Goal: Task Accomplishment & Management: Complete application form

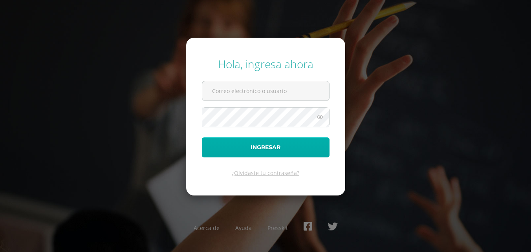
type input "2019041@colegiobelga.edu.gt"
click at [290, 148] on button "Ingresar" at bounding box center [266, 147] width 128 height 20
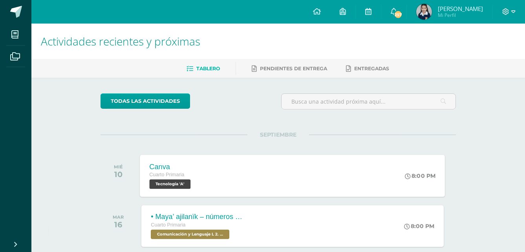
click at [189, 177] on div "Cuarto Primaria" at bounding box center [171, 175] width 43 height 9
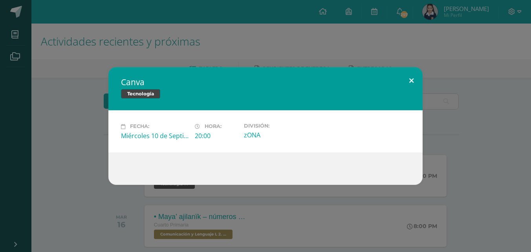
click at [408, 77] on button at bounding box center [411, 80] width 22 height 27
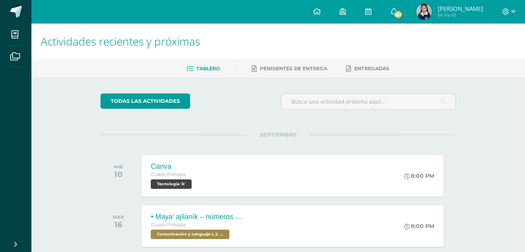
click at [352, 179] on div "Canva Cuarto Primaria Tecnología 'A' 8:00 PM" at bounding box center [292, 176] width 302 height 42
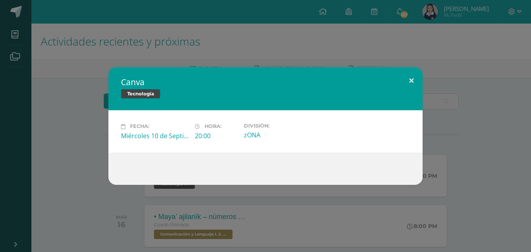
click at [409, 83] on button at bounding box center [411, 80] width 22 height 27
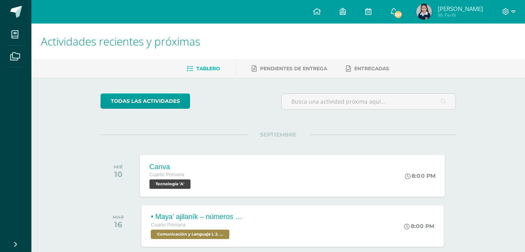
click at [287, 177] on div "Canva Cuarto Primaria Tecnología 'A' 8:00 PM [GEOGRAPHIC_DATA] Tecnología Fecha…" at bounding box center [292, 176] width 305 height 42
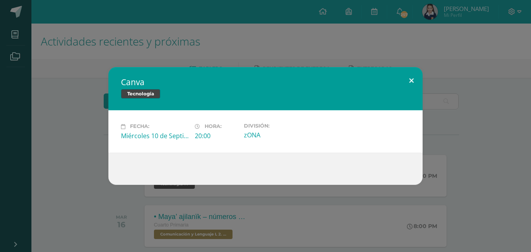
click at [408, 81] on button at bounding box center [411, 80] width 22 height 27
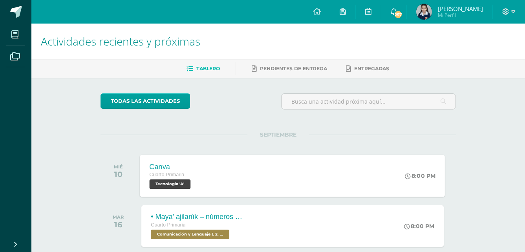
click at [427, 178] on div "8:00 PM" at bounding box center [420, 175] width 31 height 7
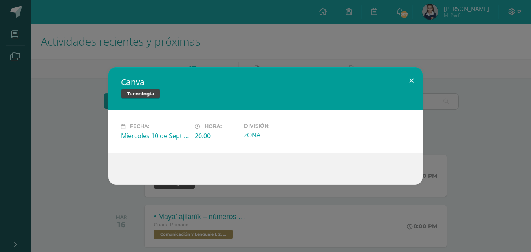
click at [409, 79] on button at bounding box center [411, 80] width 22 height 27
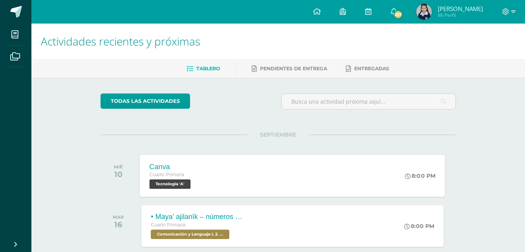
scroll to position [90, 0]
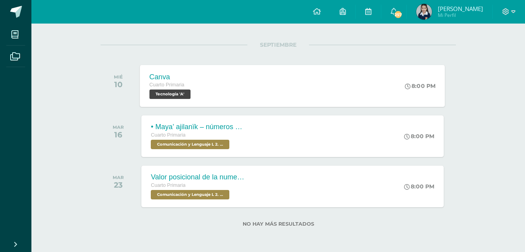
click at [256, 92] on div "Canva Cuarto Primaria Tecnología 'A' 8:00 PM [GEOGRAPHIC_DATA] Tecnología Fecha…" at bounding box center [292, 86] width 305 height 42
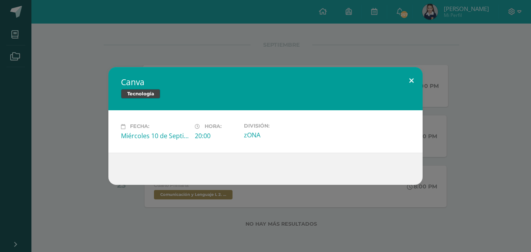
click at [416, 77] on button at bounding box center [411, 80] width 22 height 27
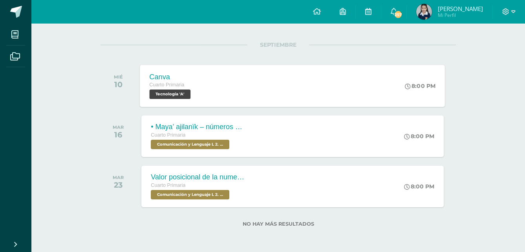
click at [413, 88] on div "8:00 PM" at bounding box center [420, 85] width 31 height 7
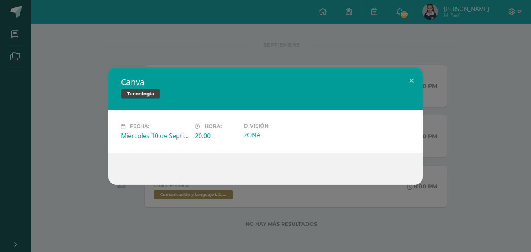
click at [142, 92] on span "Tecnología" at bounding box center [140, 93] width 39 height 9
click at [142, 89] on span "Tecnología" at bounding box center [140, 93] width 39 height 9
click at [144, 79] on h2 "Canva" at bounding box center [265, 82] width 289 height 11
click at [146, 80] on h2 "Canva" at bounding box center [265, 82] width 289 height 11
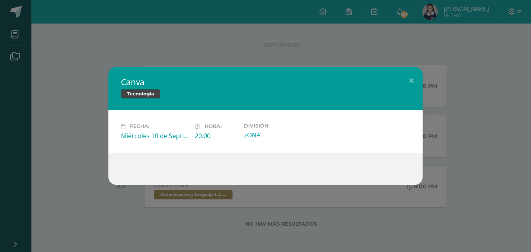
drag, startPoint x: 147, startPoint y: 80, endPoint x: 156, endPoint y: 79, distance: 9.2
click at [152, 80] on h2 "Canva" at bounding box center [265, 82] width 289 height 11
click at [408, 75] on button at bounding box center [411, 80] width 22 height 27
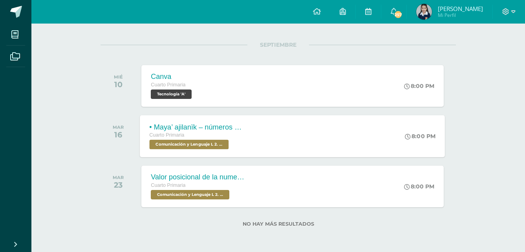
scroll to position [0, 0]
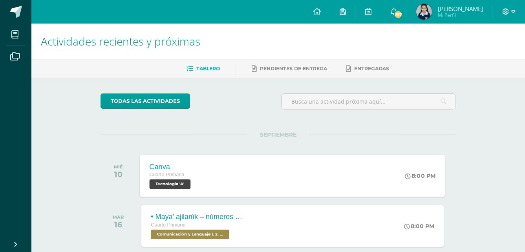
click at [179, 179] on div "Cuarto Primaria" at bounding box center [171, 175] width 43 height 9
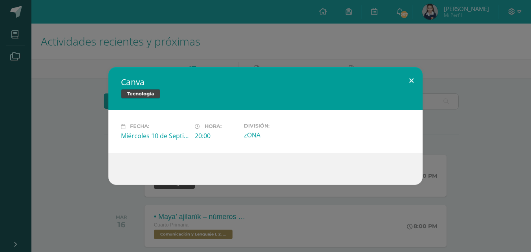
click at [406, 70] on button at bounding box center [411, 80] width 22 height 27
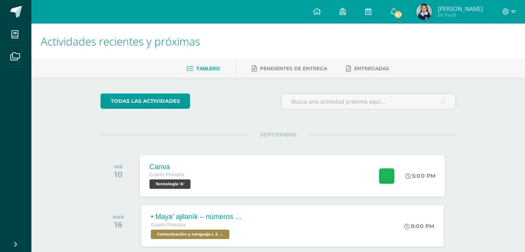
click at [383, 178] on icon at bounding box center [386, 175] width 8 height 7
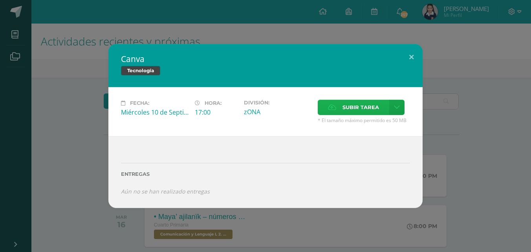
click at [354, 108] on span "Subir tarea" at bounding box center [360, 107] width 37 height 15
click at [0, 0] on input "Subir tarea" at bounding box center [0, 0] width 0 height 0
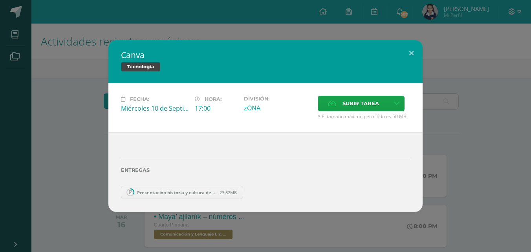
click at [210, 192] on span "Presentación historia y cultura de Guatemala tradicional patriótico celeste y b…" at bounding box center [176, 193] width 86 height 6
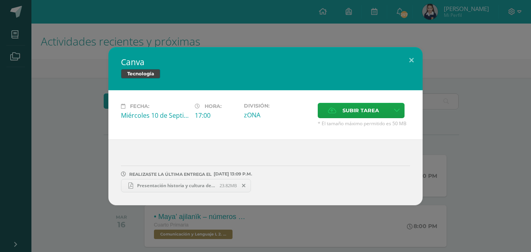
click at [246, 183] on span at bounding box center [243, 185] width 13 height 9
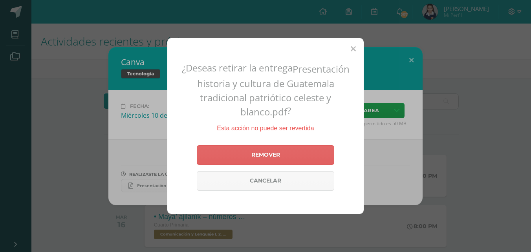
click at [361, 43] on div "¿Deseas retirar la entrega Presentación historia y cultura de Guatemala tradici…" at bounding box center [265, 125] width 196 height 175
click at [351, 49] on icon at bounding box center [353, 49] width 5 height 8
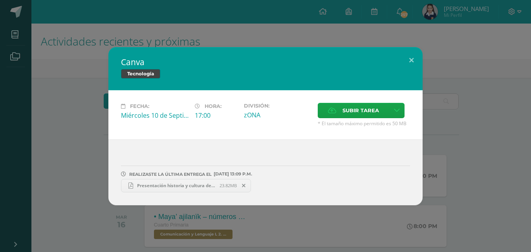
click at [135, 183] on icon at bounding box center [130, 186] width 10 height 10
